Goal: Check status: Check status

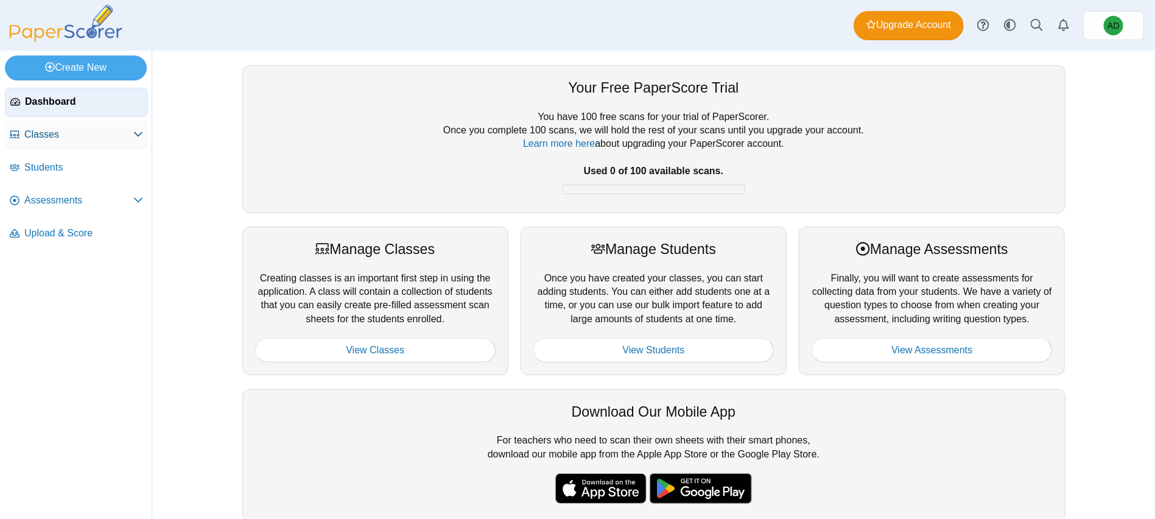
click at [43, 125] on link "Classes" at bounding box center [76, 135] width 143 height 29
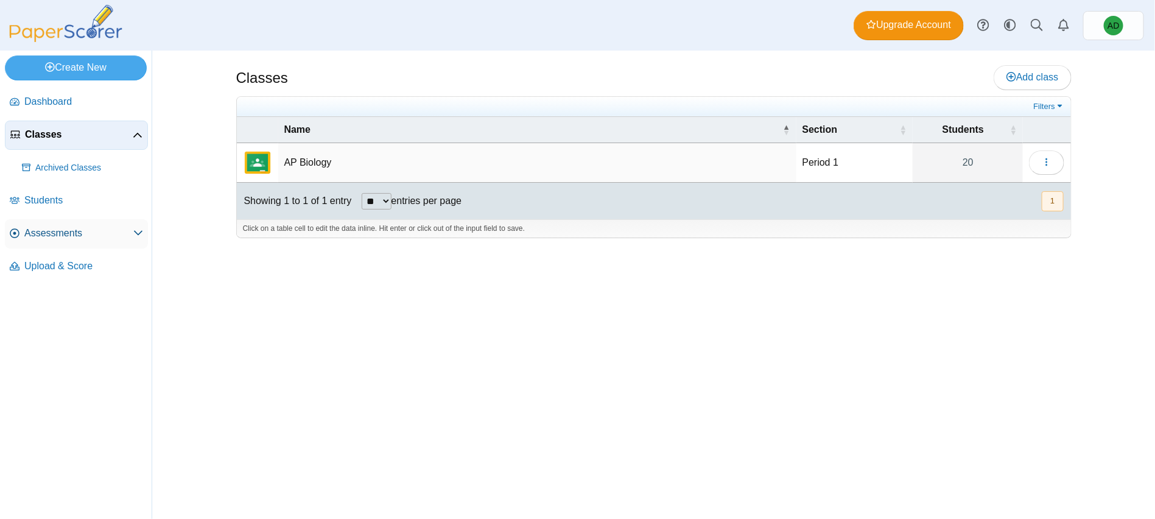
click at [61, 233] on span "Assessments" at bounding box center [78, 233] width 109 height 13
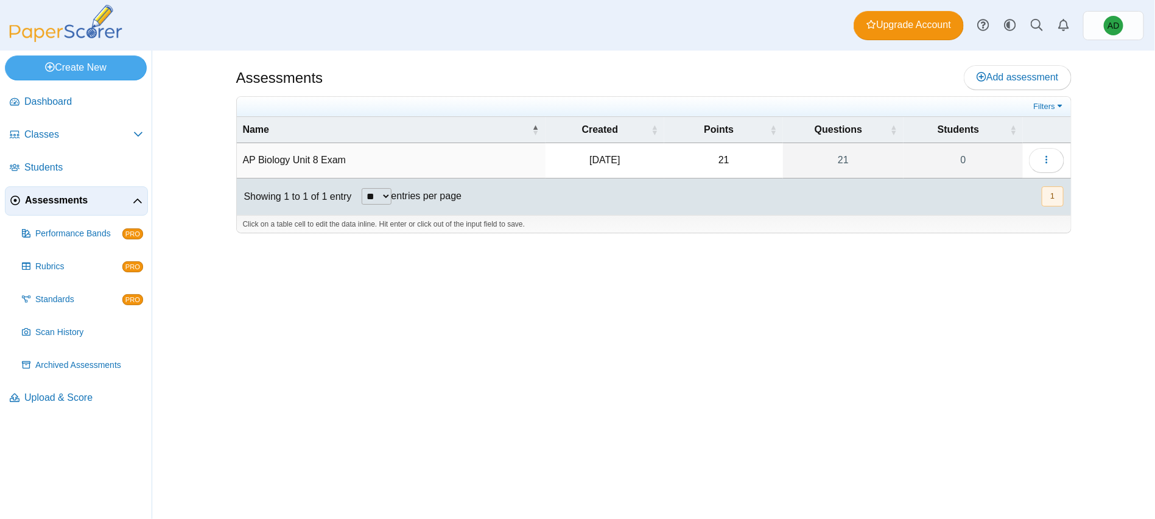
click at [422, 162] on td "AP Biology Unit 8 Exam" at bounding box center [391, 160] width 309 height 35
click at [1041, 154] on button "button" at bounding box center [1046, 160] width 35 height 24
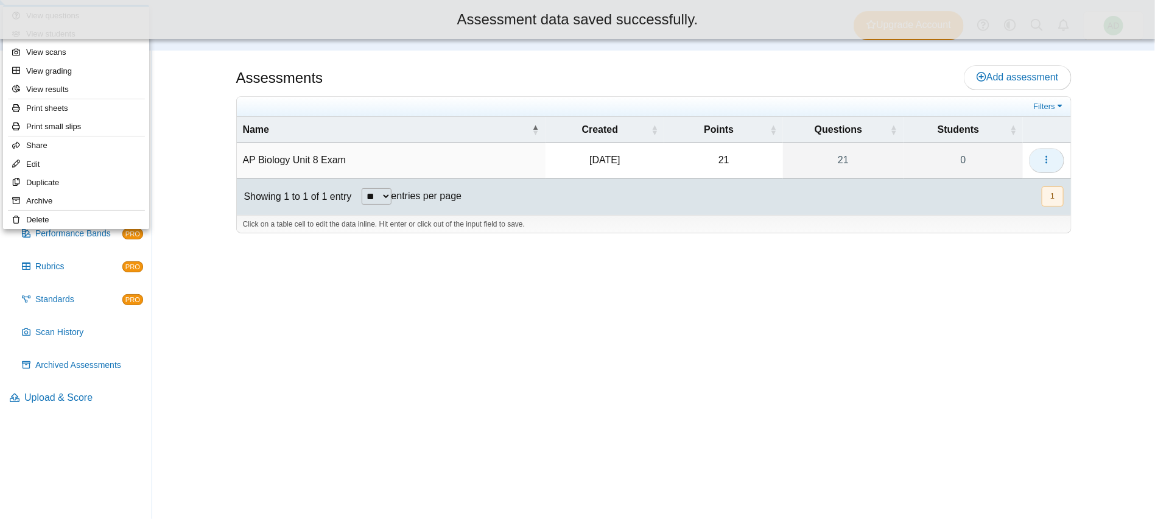
click at [1041, 155] on button "button" at bounding box center [1046, 160] width 35 height 24
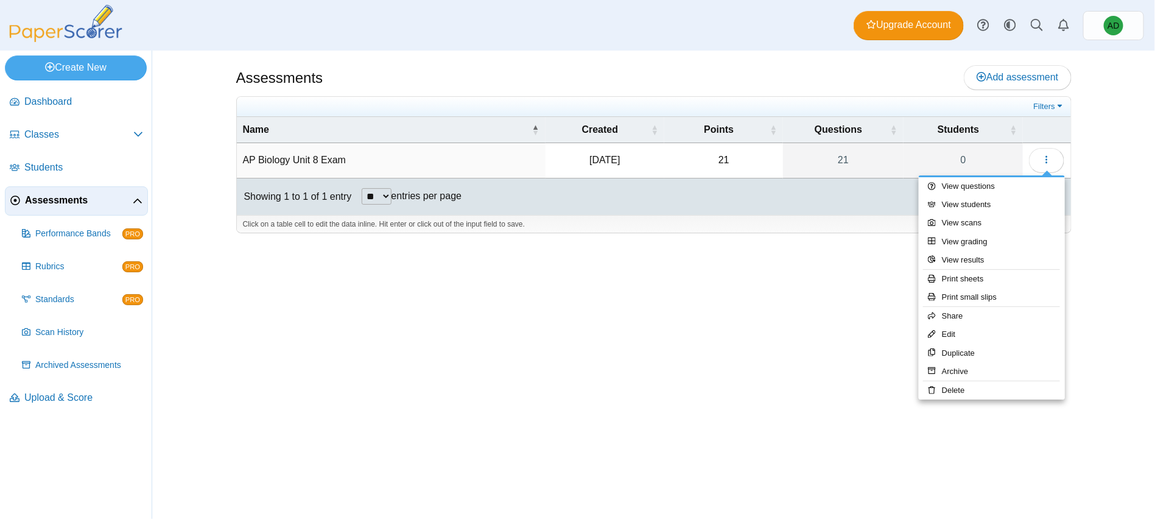
click at [843, 303] on div "Assessments Add assessment 21 0" at bounding box center [653, 285] width 913 height 468
